Goal: Transaction & Acquisition: Subscribe to service/newsletter

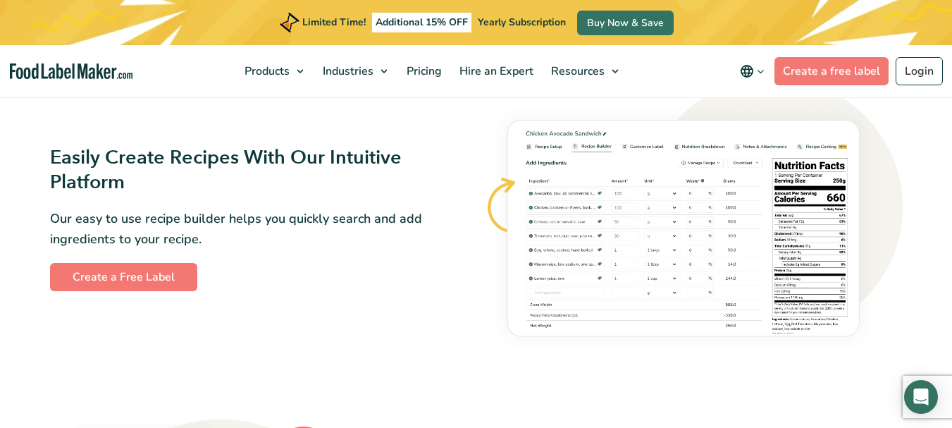
scroll to position [775, 0]
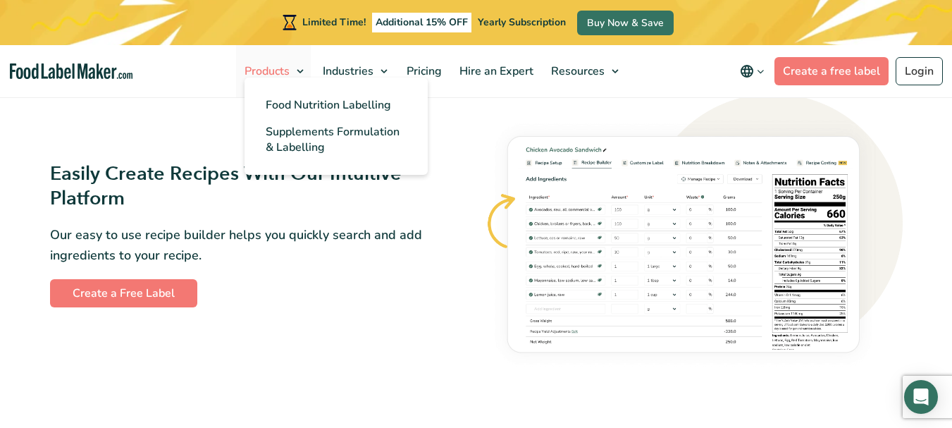
click at [296, 72] on link "Products" at bounding box center [273, 71] width 75 height 52
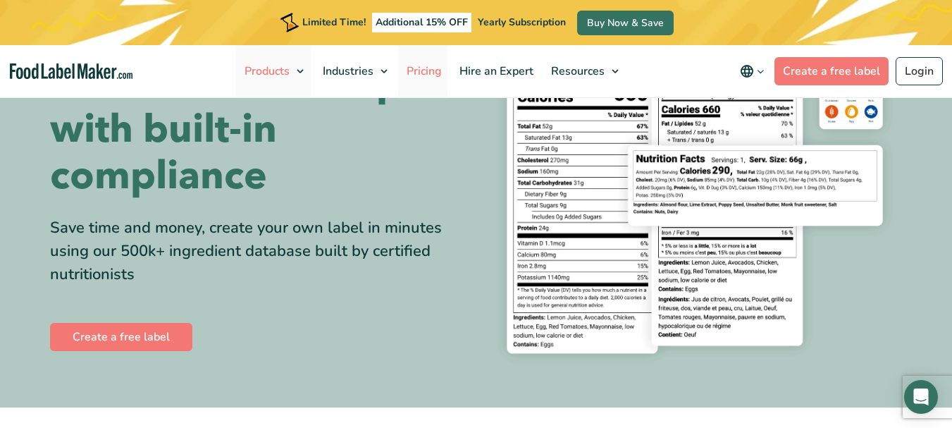
scroll to position [141, 0]
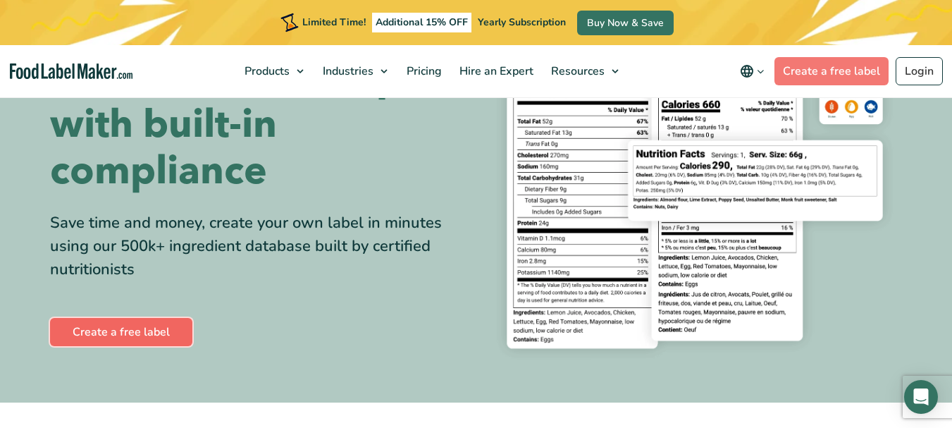
click at [93, 323] on link "Create a free label" at bounding box center [121, 332] width 142 height 28
